Goal: Transaction & Acquisition: Purchase product/service

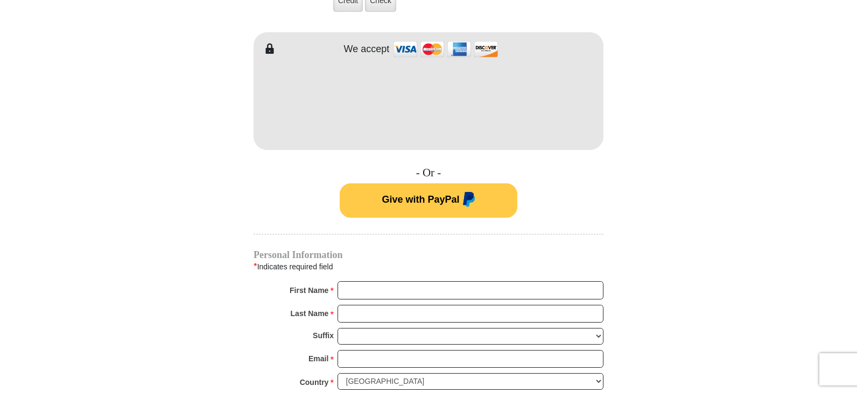
scroll to position [592, 0]
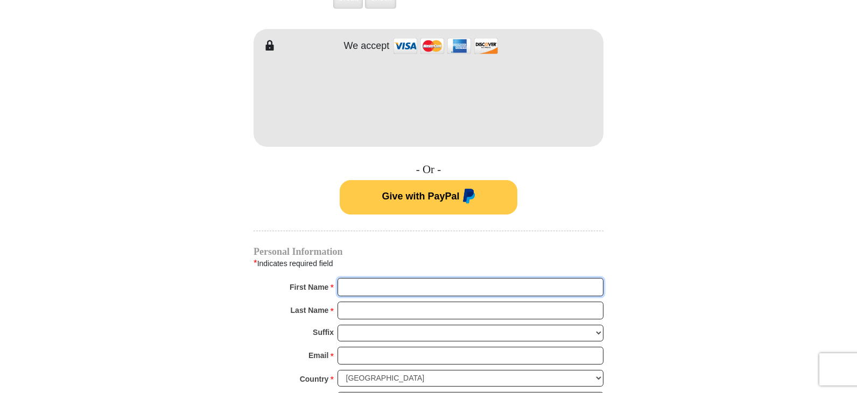
click at [371, 279] on input "First Name *" at bounding box center [470, 287] width 266 height 18
type input "[PERSON_NAME] and [PERSON_NAME]"
click at [393, 302] on input "Last Name *" at bounding box center [470, 311] width 266 height 18
type input "[PERSON_NAME]"
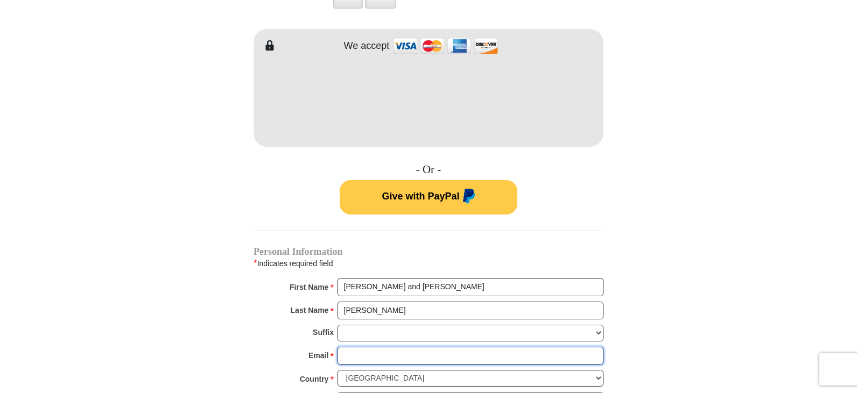
click at [375, 347] on input "Email *" at bounding box center [470, 356] width 266 height 18
type input "[EMAIL_ADDRESS][DOMAIN_NAME]"
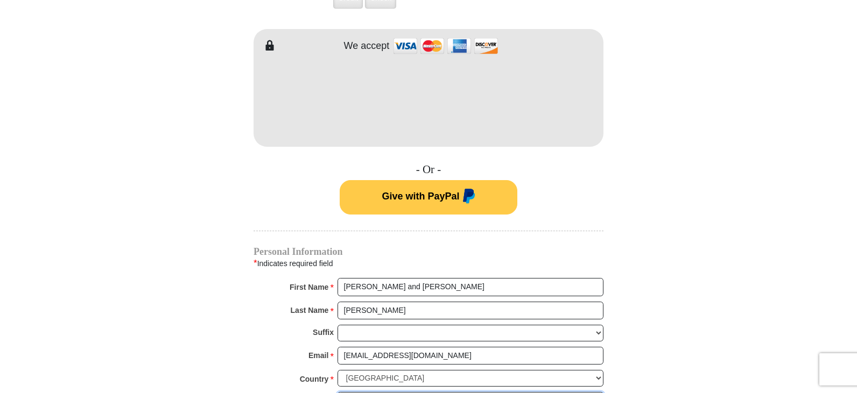
type input "[STREET_ADDRESS][PERSON_NAME]"
type input "Roscommon"
select select "MI"
type input "48653"
type input "9894295970"
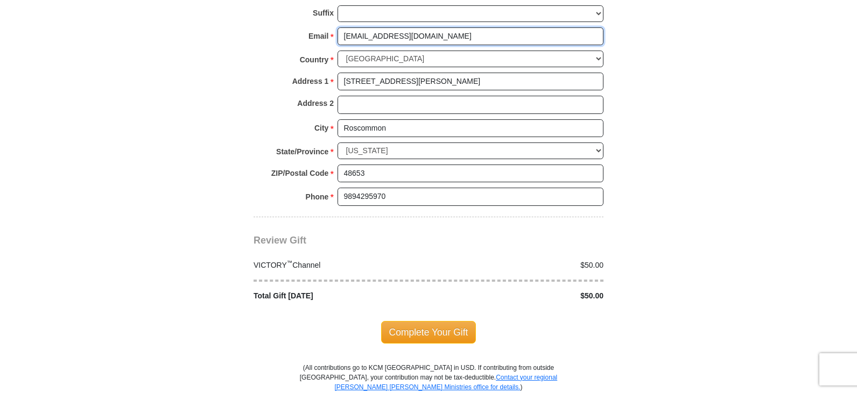
scroll to position [915, 0]
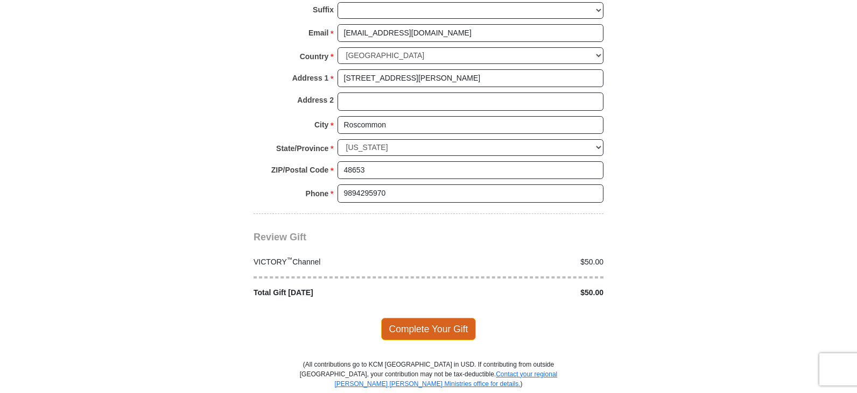
click at [441, 318] on span "Complete Your Gift" at bounding box center [428, 329] width 95 height 23
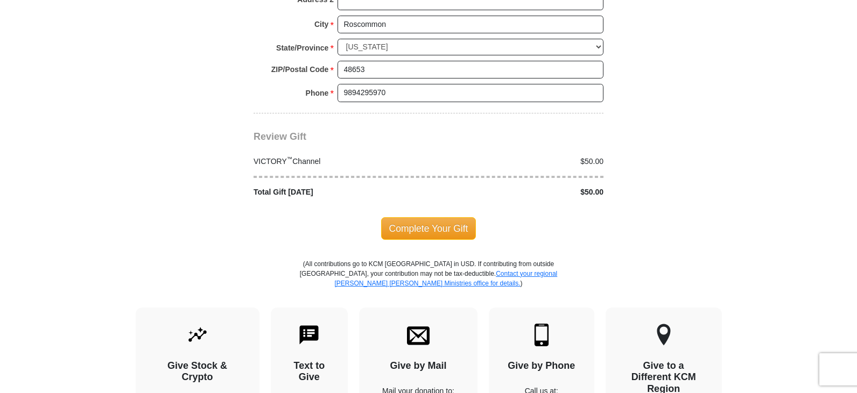
scroll to position [1074, 0]
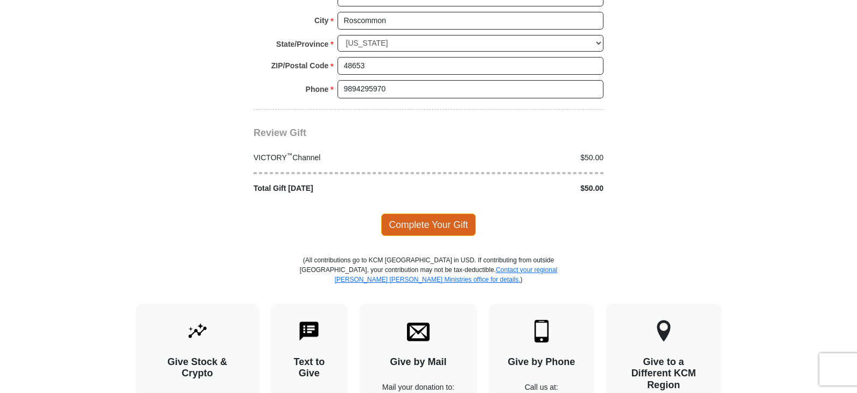
click at [433, 219] on span "Complete Your Gift" at bounding box center [428, 225] width 95 height 23
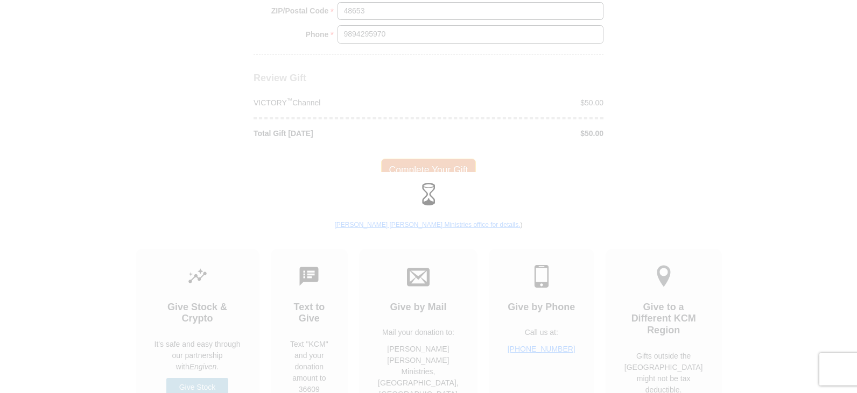
scroll to position [1019, 0]
